Goal: Submit feedback/report problem

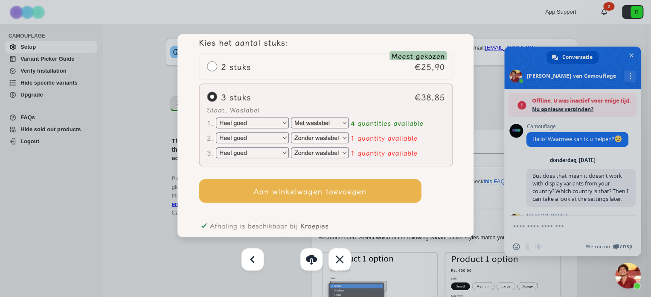
scroll to position [7711, 0]
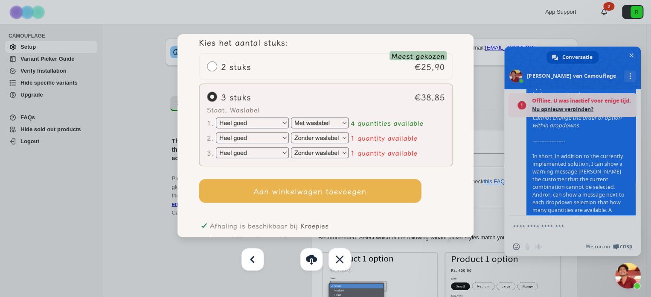
click at [563, 229] on div at bounding box center [325, 148] width 651 height 297
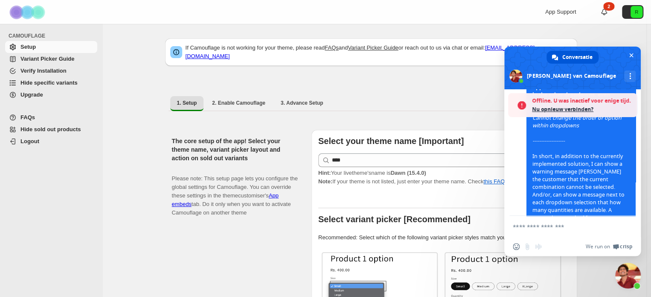
click at [563, 229] on textarea "Typ een bericht..." at bounding box center [563, 227] width 101 height 8
click at [573, 109] on span "Nu opnieuw verbinden?" at bounding box center [582, 109] width 101 height 9
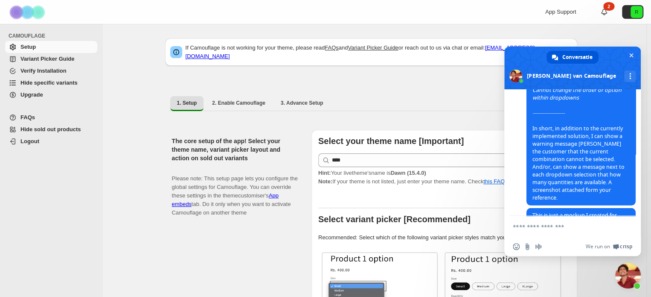
scroll to position [8143, 0]
